Goal: Navigation & Orientation: Find specific page/section

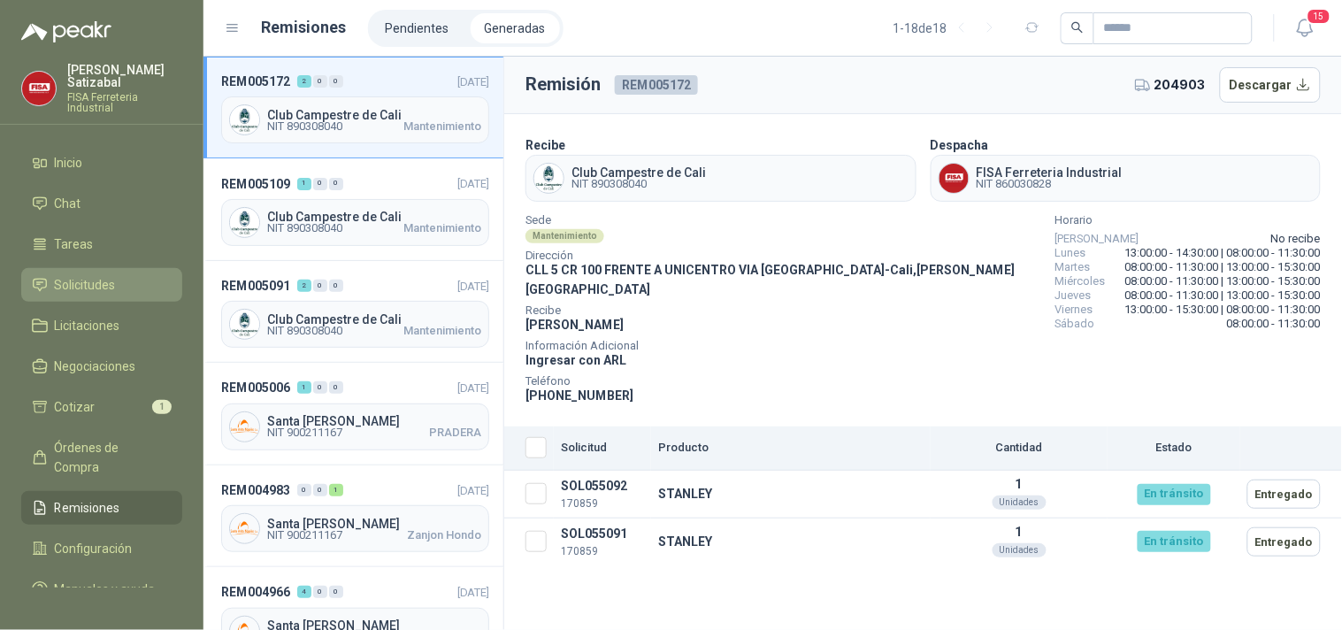
click at [120, 275] on li "Solicitudes" at bounding box center [102, 284] width 140 height 19
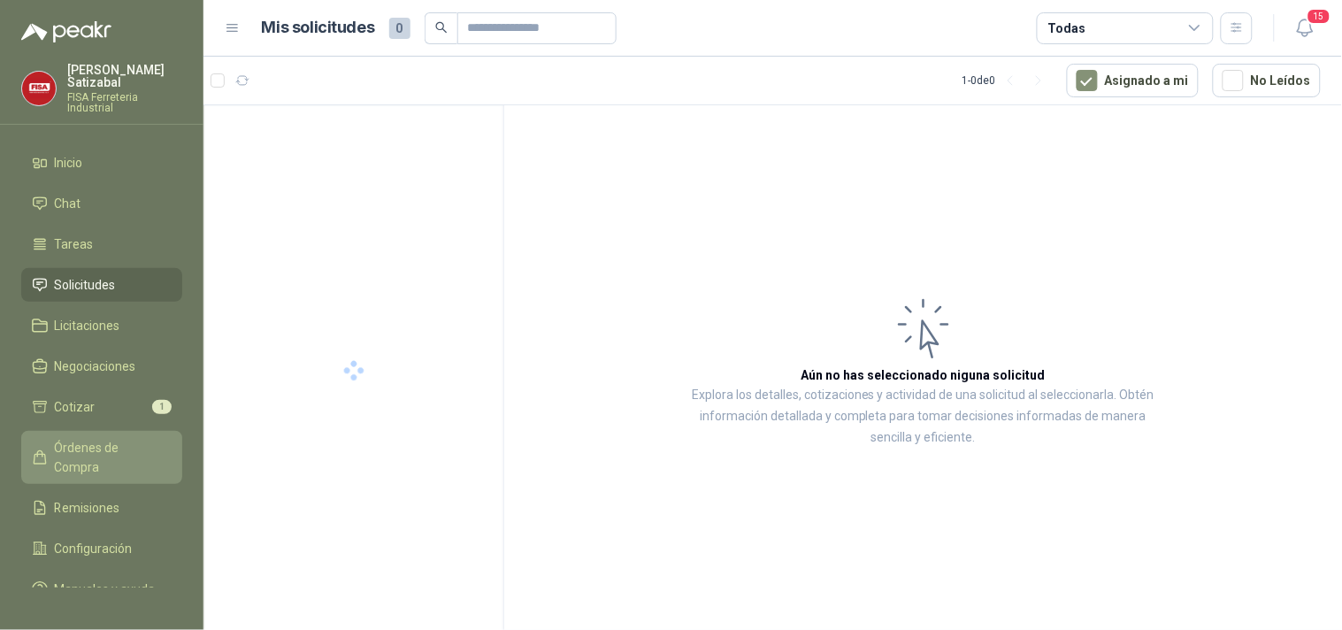
click at [109, 438] on span "Órdenes de Compra" at bounding box center [110, 457] width 111 height 39
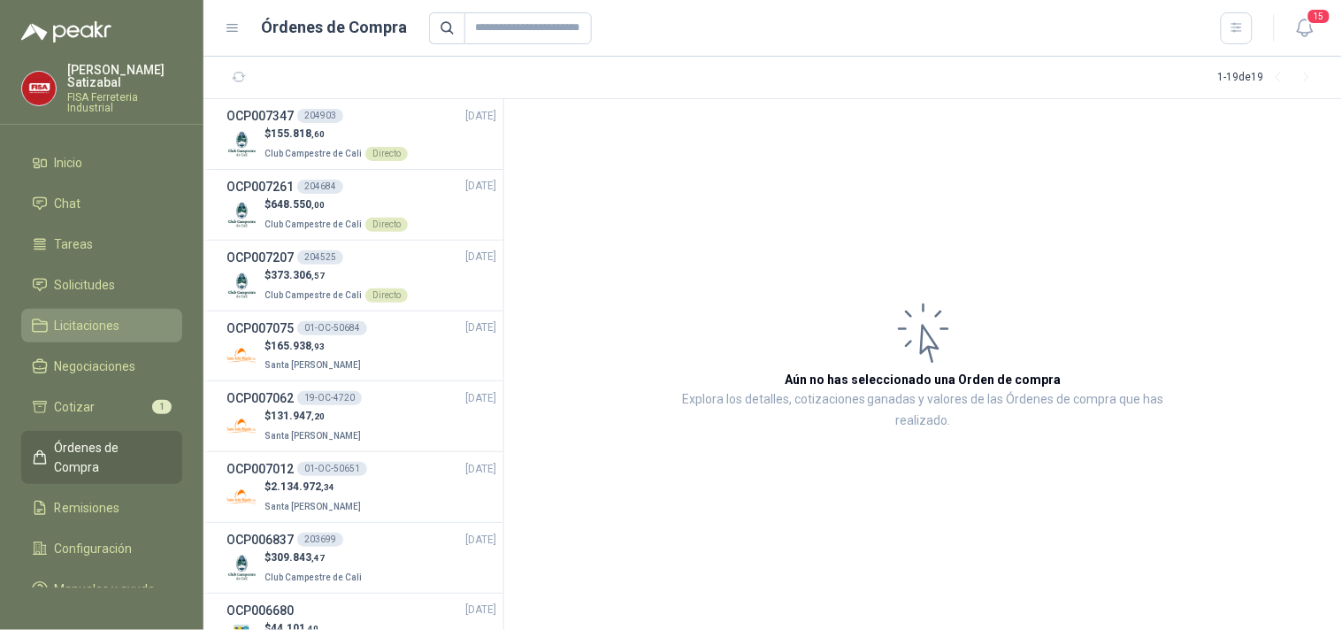
click at [106, 316] on span "Licitaciones" at bounding box center [87, 325] width 65 height 19
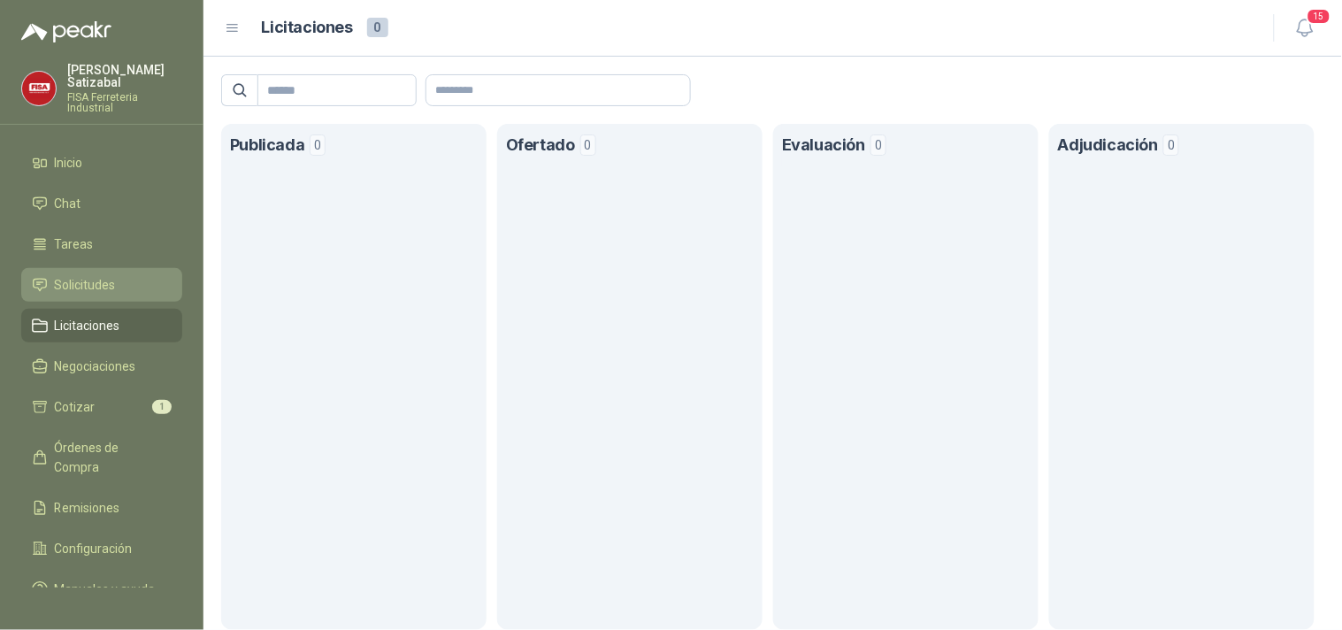
click at [107, 275] on span "Solicitudes" at bounding box center [85, 284] width 61 height 19
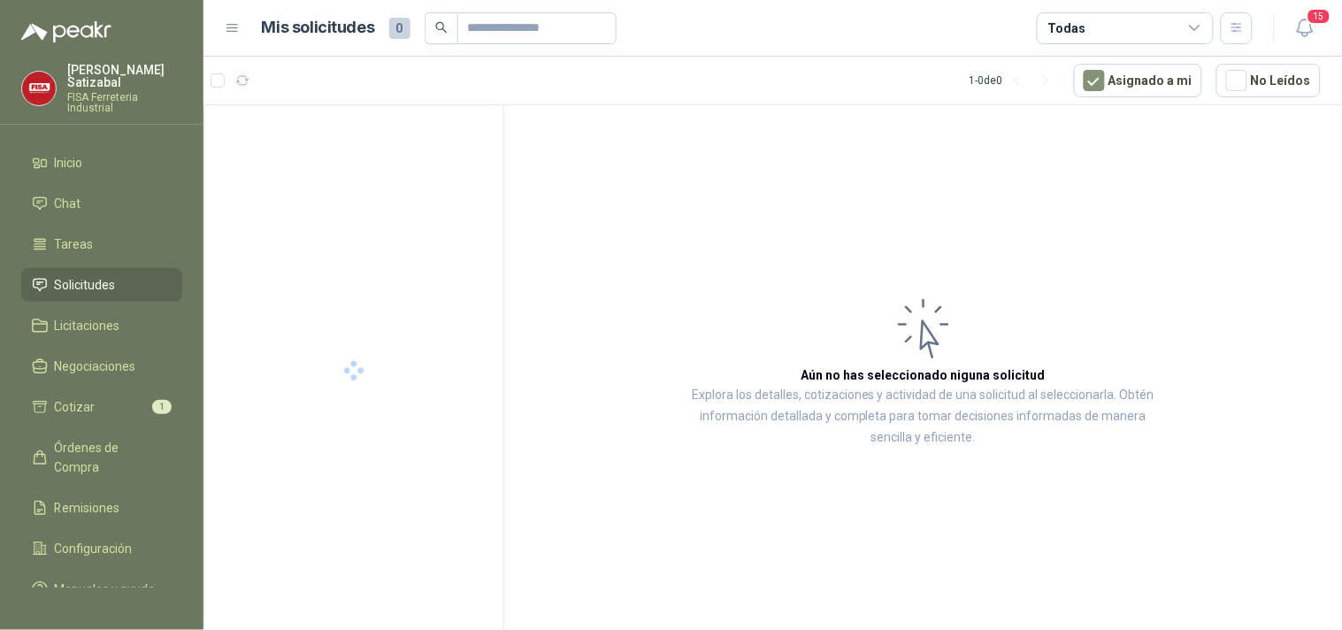
click at [107, 275] on span "Solicitudes" at bounding box center [85, 284] width 61 height 19
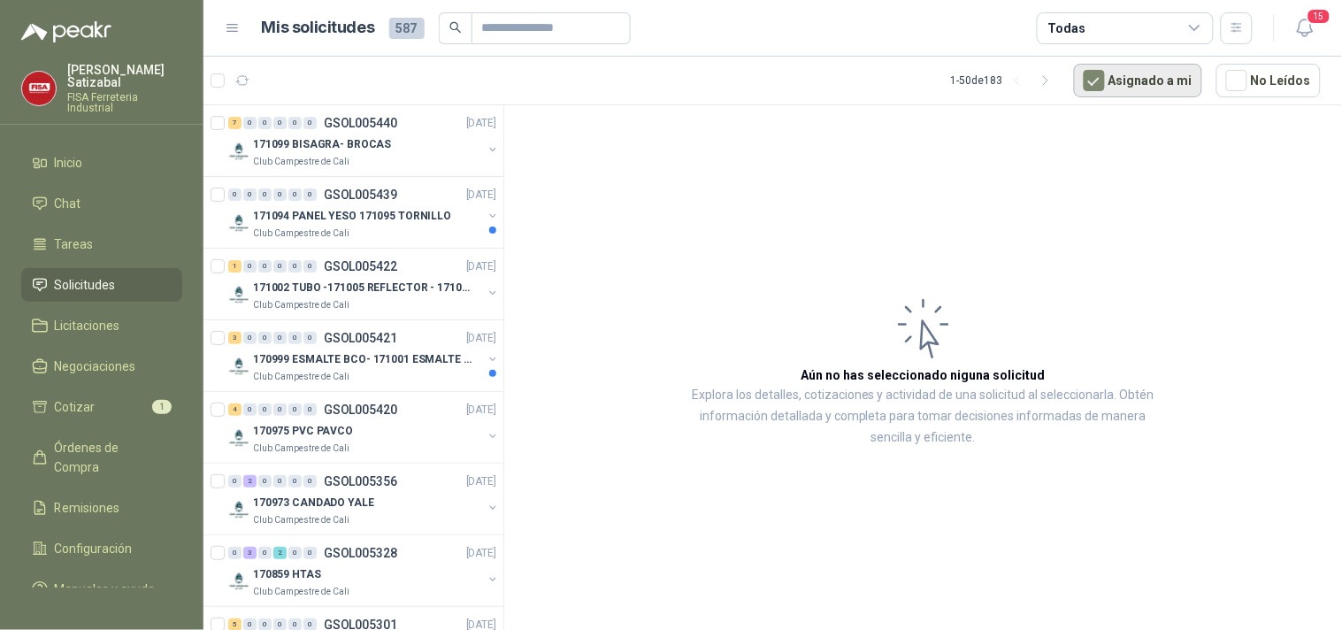
click at [1139, 72] on button "Asignado a mi" at bounding box center [1138, 81] width 128 height 34
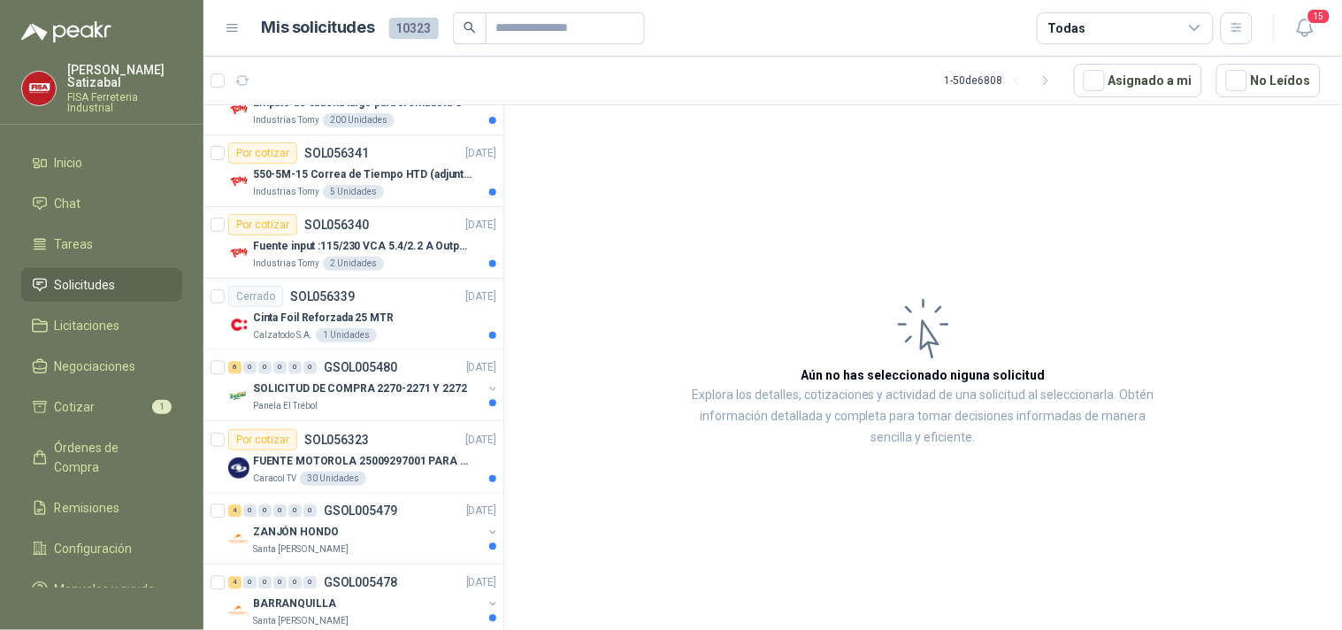
scroll to position [2626, 0]
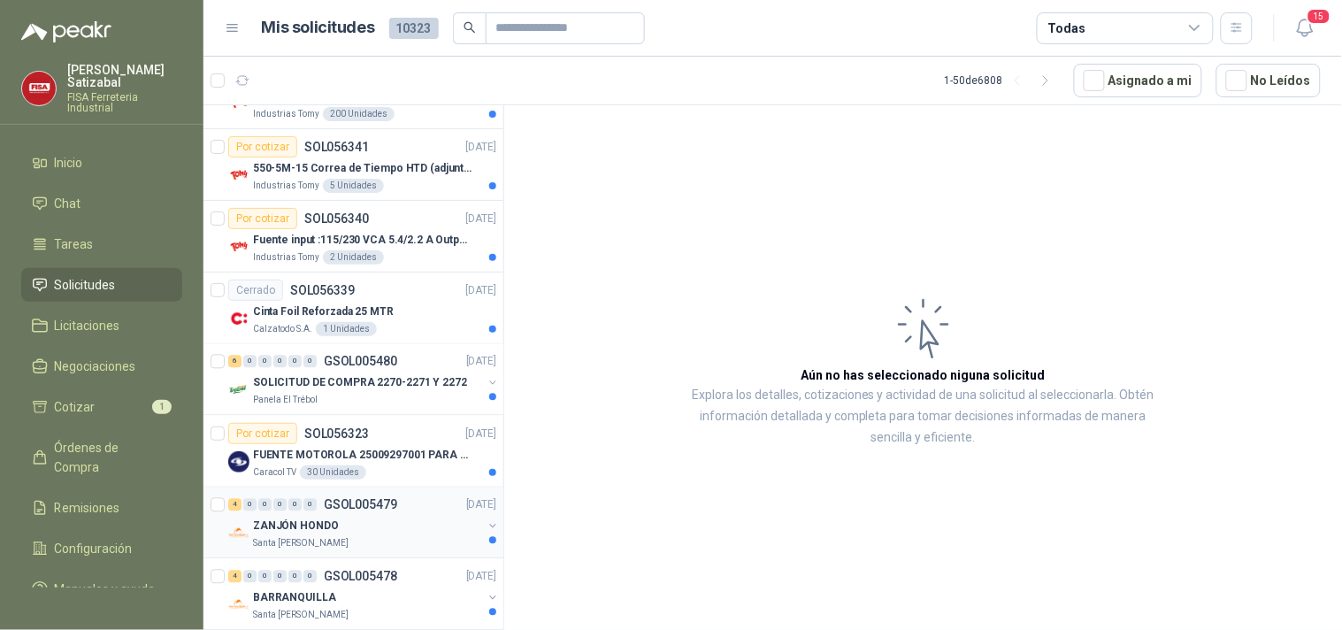
click at [366, 508] on p "GSOL005479" at bounding box center [360, 505] width 73 height 12
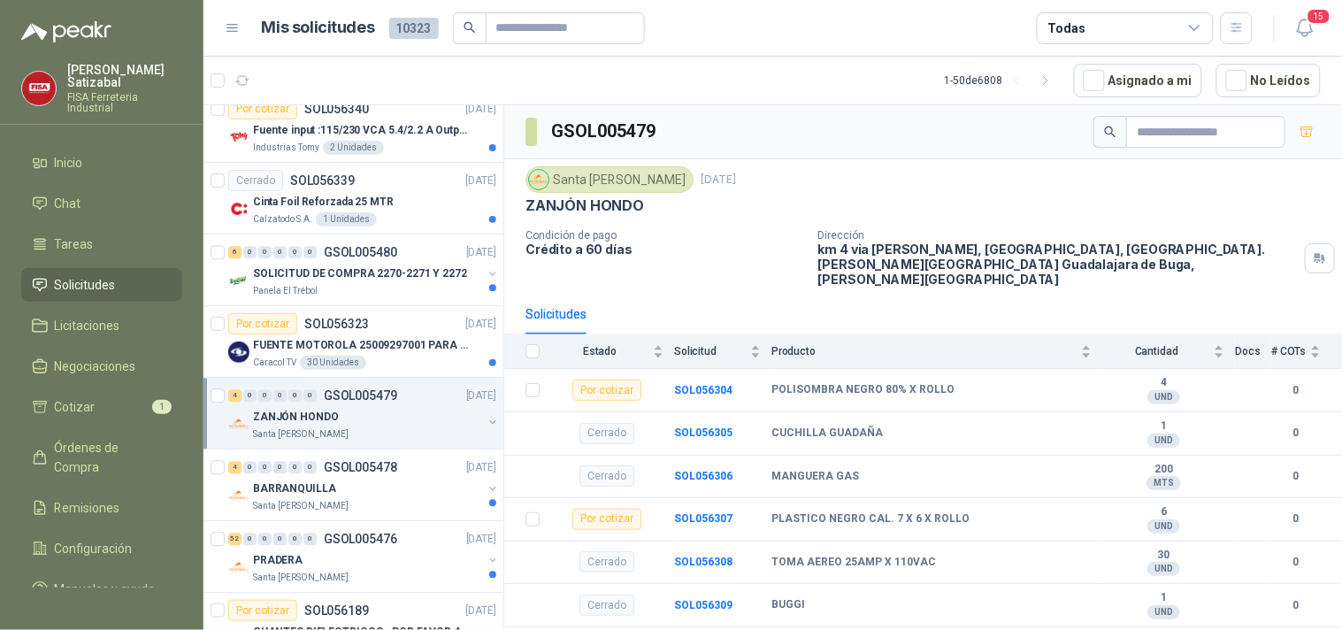
scroll to position [2771, 0]
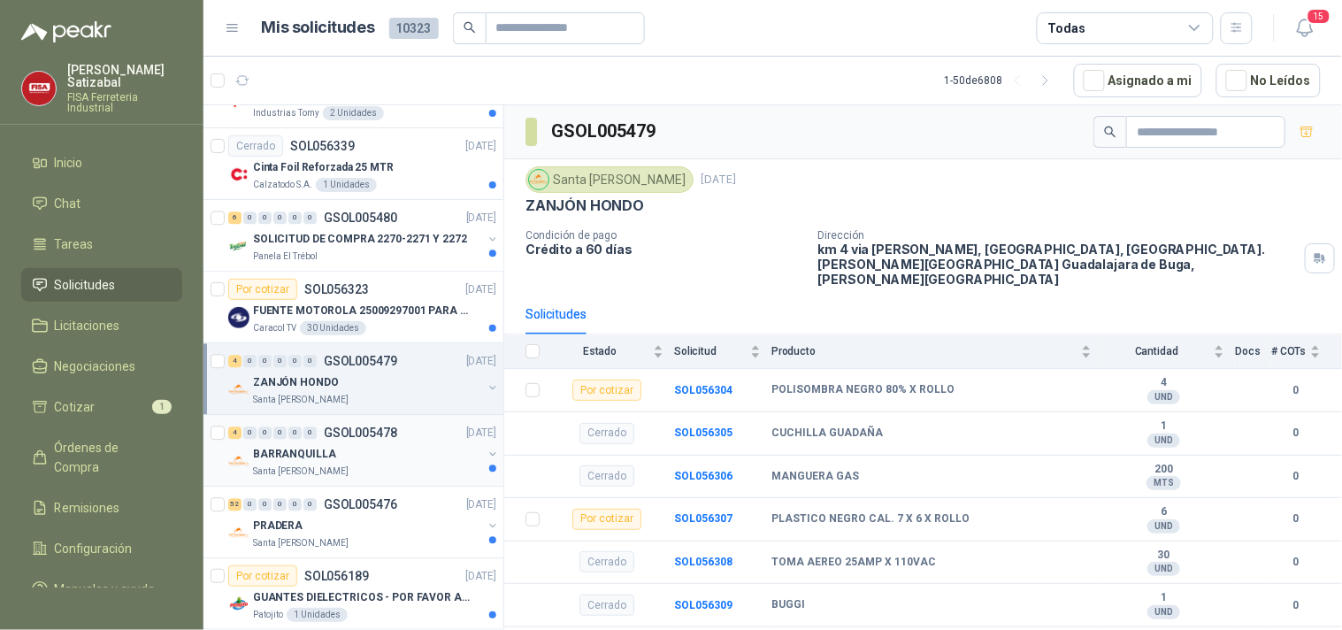
click at [307, 455] on p "BARRANQUILLA" at bounding box center [294, 454] width 83 height 17
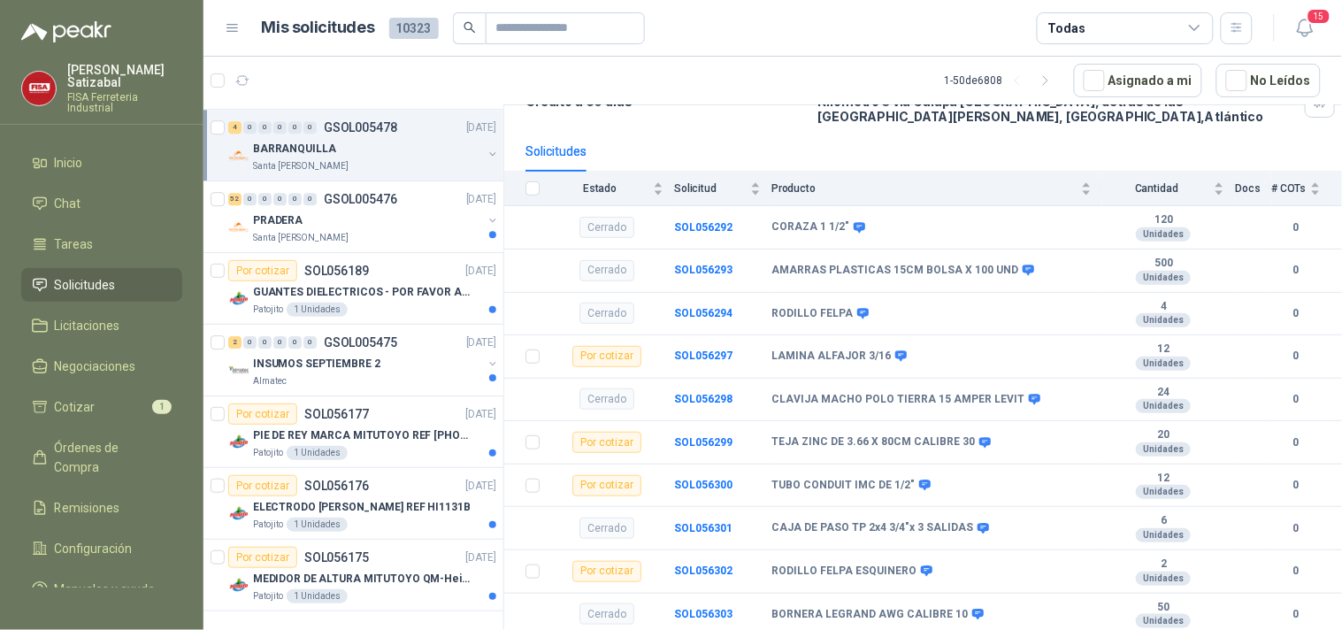
scroll to position [3091, 0]
click at [400, 427] on p "PIE DE REY MARCA MITUTOYO REF [PHONE_NUMBER]" at bounding box center [363, 435] width 220 height 17
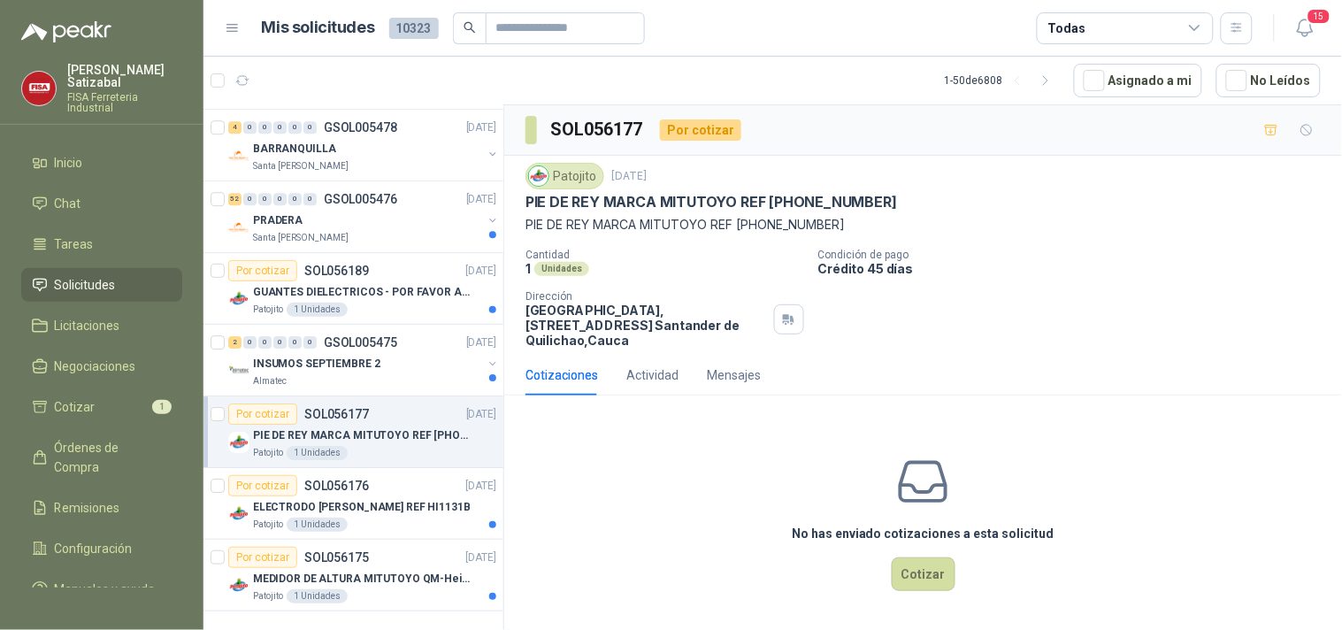
scroll to position [3091, 0]
click at [94, 438] on span "Órdenes de Compra" at bounding box center [110, 457] width 111 height 39
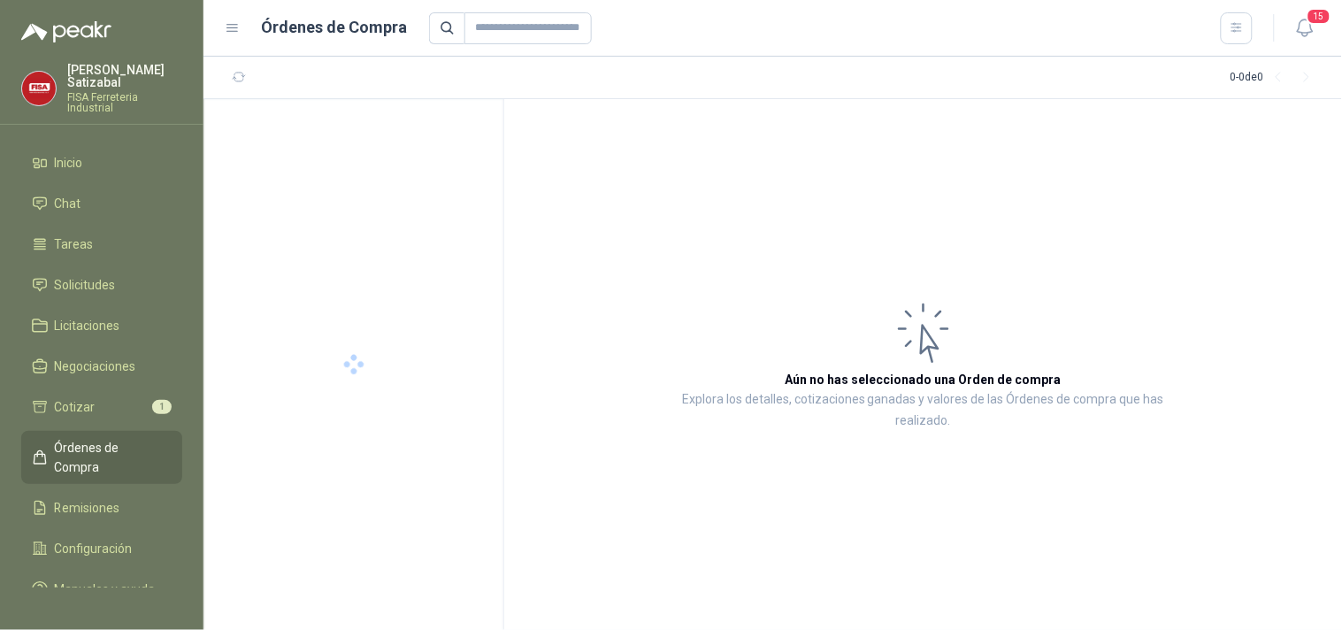
click at [94, 438] on span "Órdenes de Compra" at bounding box center [110, 457] width 111 height 39
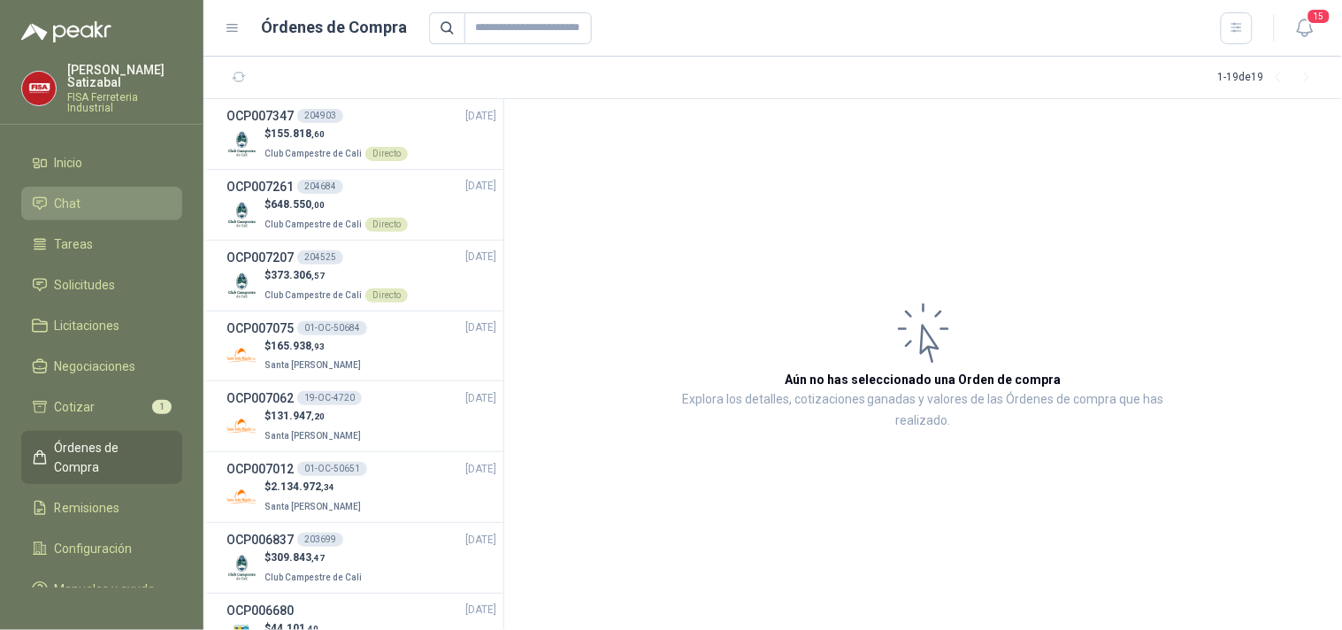
click at [80, 194] on li "Chat" at bounding box center [102, 203] width 140 height 19
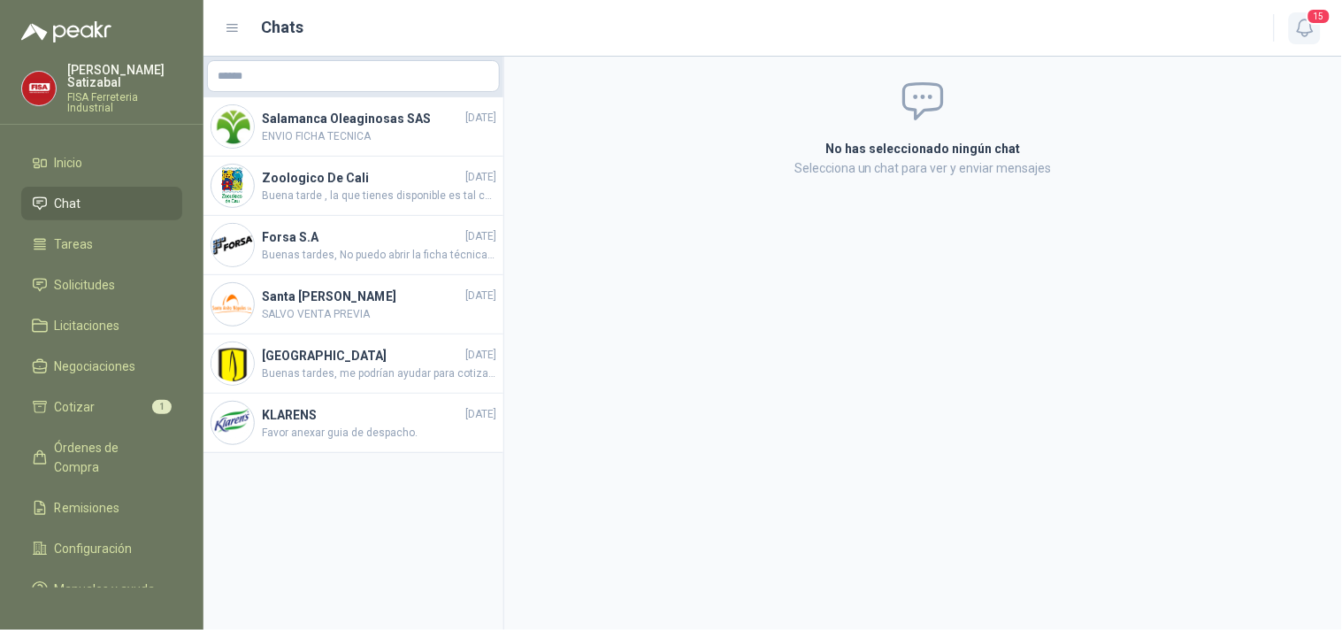
click at [1319, 27] on button "15" at bounding box center [1304, 28] width 32 height 32
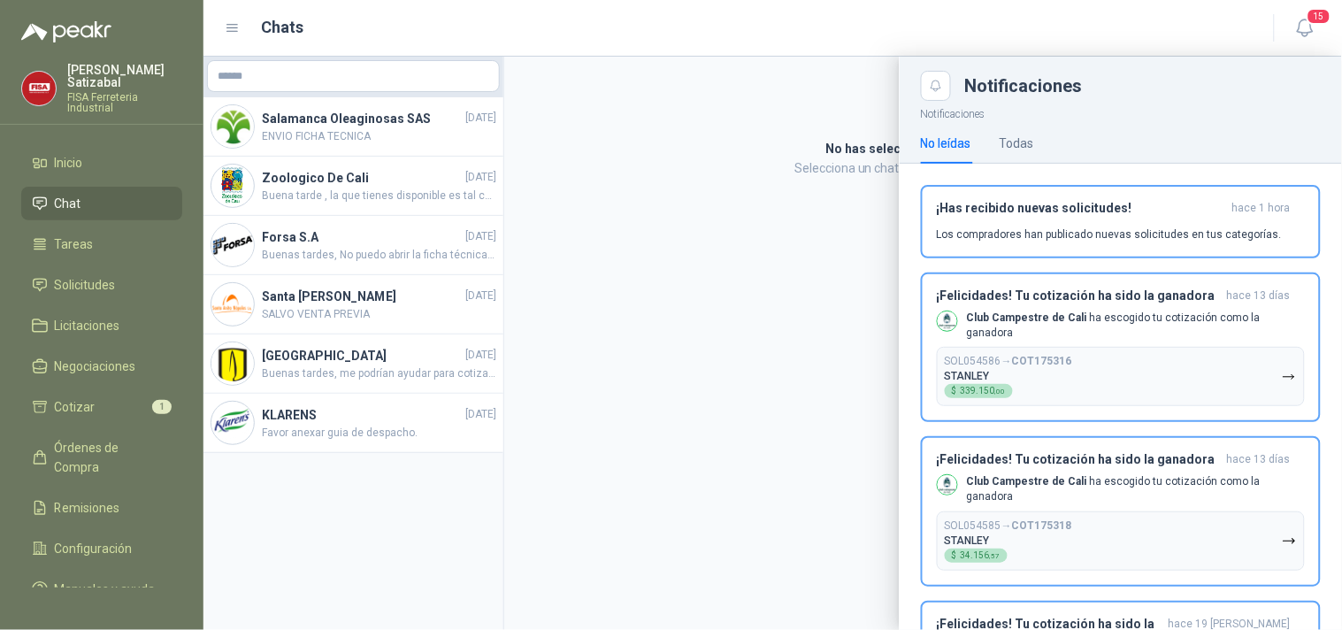
click at [709, 215] on div at bounding box center [772, 343] width 1138 height 573
